Goal: Task Accomplishment & Management: Manage account settings

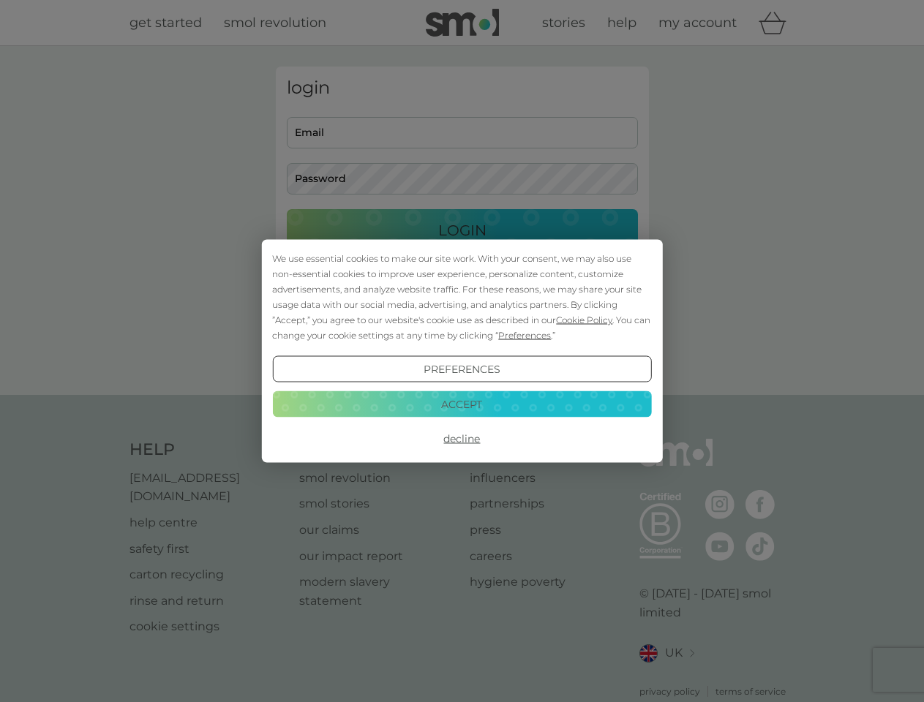
click at [585, 320] on span "Cookie Policy" at bounding box center [584, 320] width 56 height 11
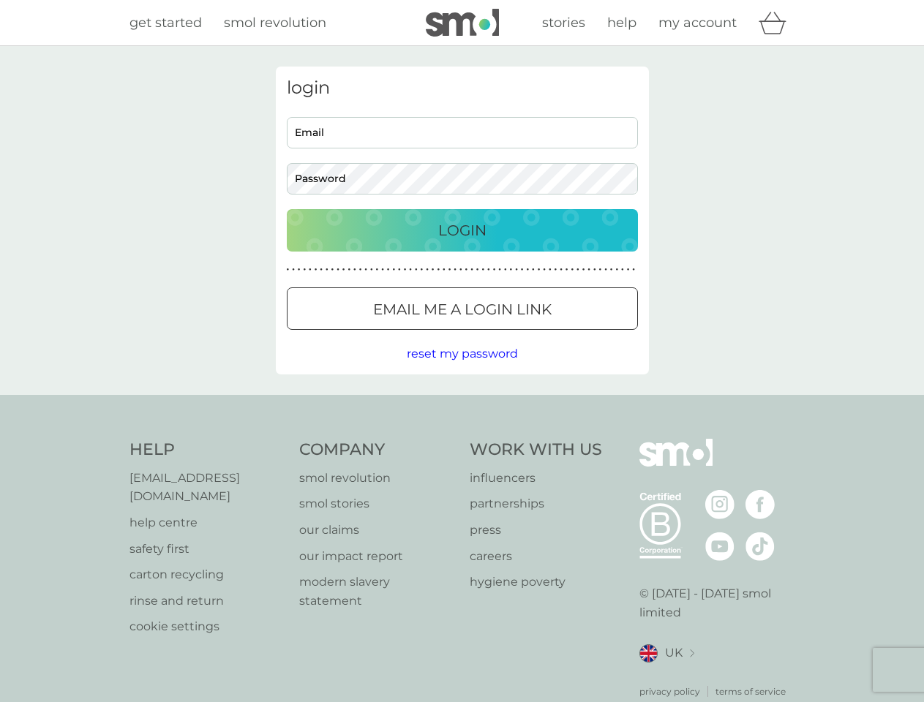
click at [523, 335] on div "login Email Password Login ● ● ● ● ● ● ● ● ● ● ● ● ● ● ● ● ● ● ● ● ● ● ● ● ● ● …" at bounding box center [462, 221] width 373 height 308
click at [462, 369] on div "login Email Password Login ● ● ● ● ● ● ● ● ● ● ● ● ● ● ● ● ● ● ● ● ● ● ● ● ● ● …" at bounding box center [462, 221] width 373 height 308
click at [462, 439] on div "Help [EMAIL_ADDRESS][DOMAIN_NAME] help centre safety first carton recycling rin…" at bounding box center [462, 569] width 666 height 260
click at [462, 404] on div "Help [EMAIL_ADDRESS][DOMAIN_NAME] help centre safety first carton recycling rin…" at bounding box center [462, 569] width 924 height 348
